Goal: Information Seeking & Learning: Find specific fact

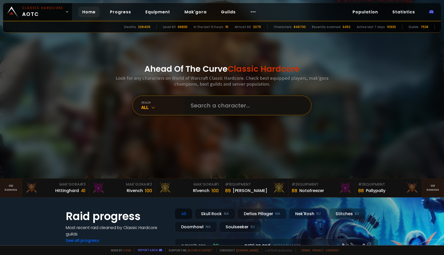
click at [222, 107] on input "text" at bounding box center [245, 105] width 117 height 18
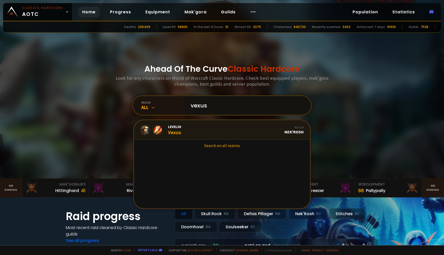
type input "vexus"
click at [221, 126] on link "Level 38 Vexus Realm Nek'Rosh" at bounding box center [222, 130] width 176 height 20
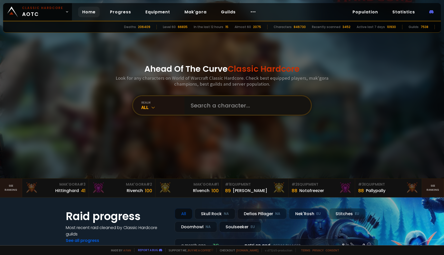
click at [202, 104] on input "text" at bounding box center [245, 105] width 117 height 18
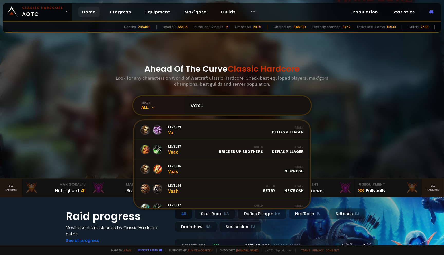
type input "vexus"
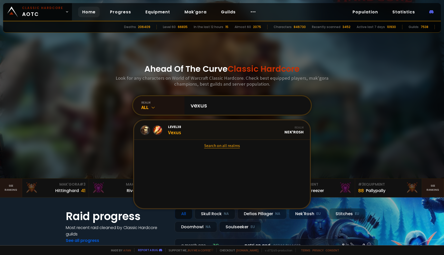
click at [230, 146] on link "Search on all realms" at bounding box center [222, 145] width 176 height 11
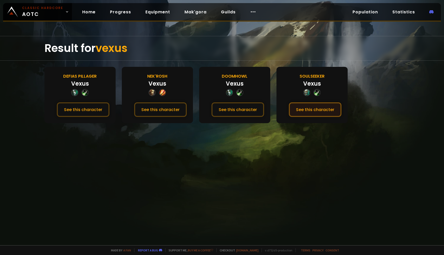
click at [308, 108] on button "See this character" at bounding box center [315, 109] width 53 height 15
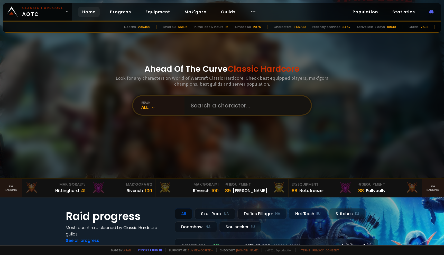
click at [196, 104] on input "text" at bounding box center [245, 105] width 117 height 18
type input "dyb"
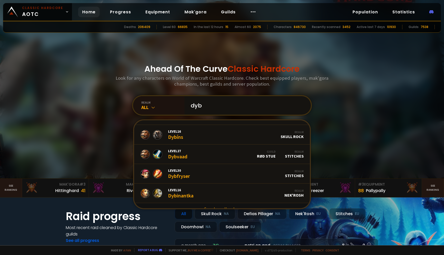
scroll to position [60, 0]
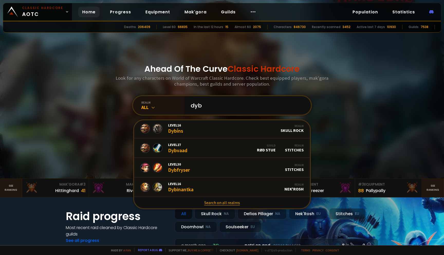
click at [221, 203] on link "Search on all realms" at bounding box center [222, 202] width 176 height 11
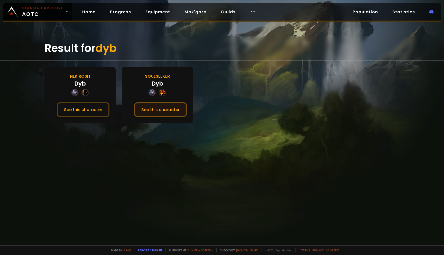
click at [163, 107] on button "See this character" at bounding box center [160, 109] width 53 height 15
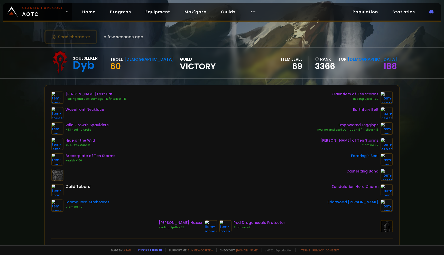
scroll to position [10, 0]
